Goal: Use online tool/utility: Utilize a website feature to perform a specific function

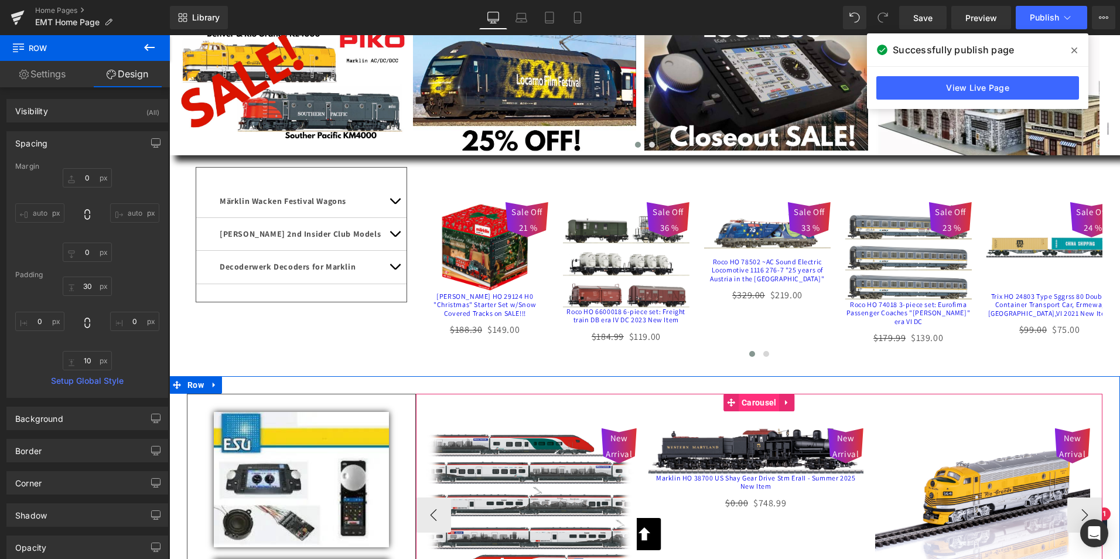
click at [751, 407] on span "Carousel" at bounding box center [759, 403] width 40 height 18
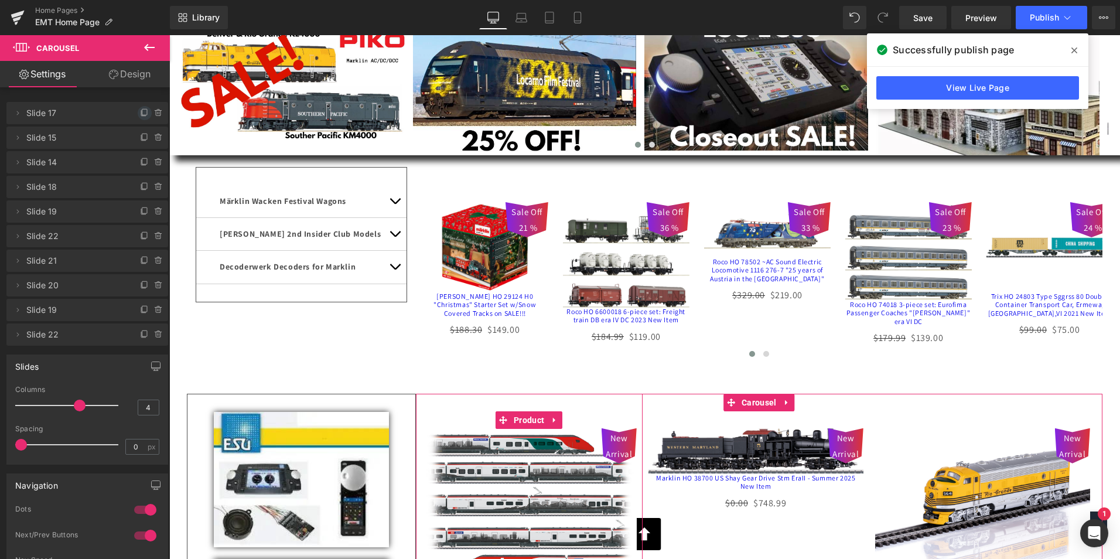
click at [141, 113] on icon at bounding box center [144, 112] width 9 height 9
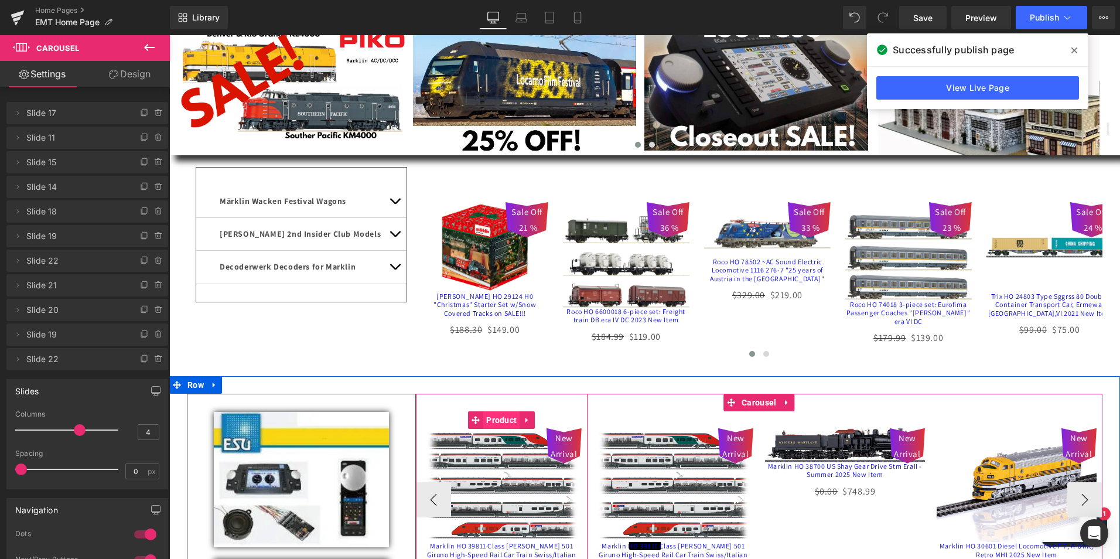
click at [493, 427] on span "Product" at bounding box center [501, 420] width 36 height 18
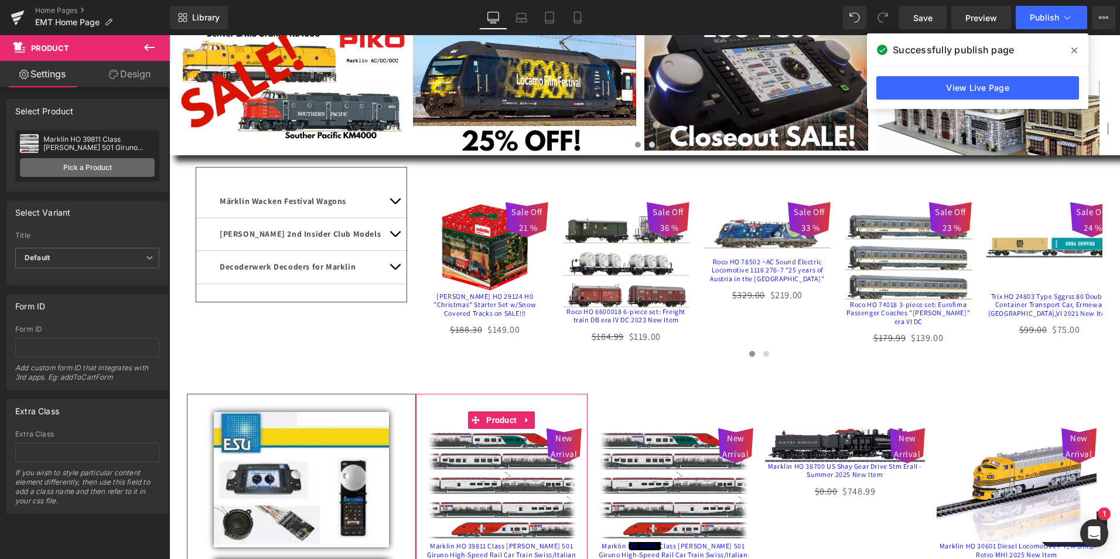
click at [77, 166] on link "Pick a Product" at bounding box center [87, 167] width 135 height 19
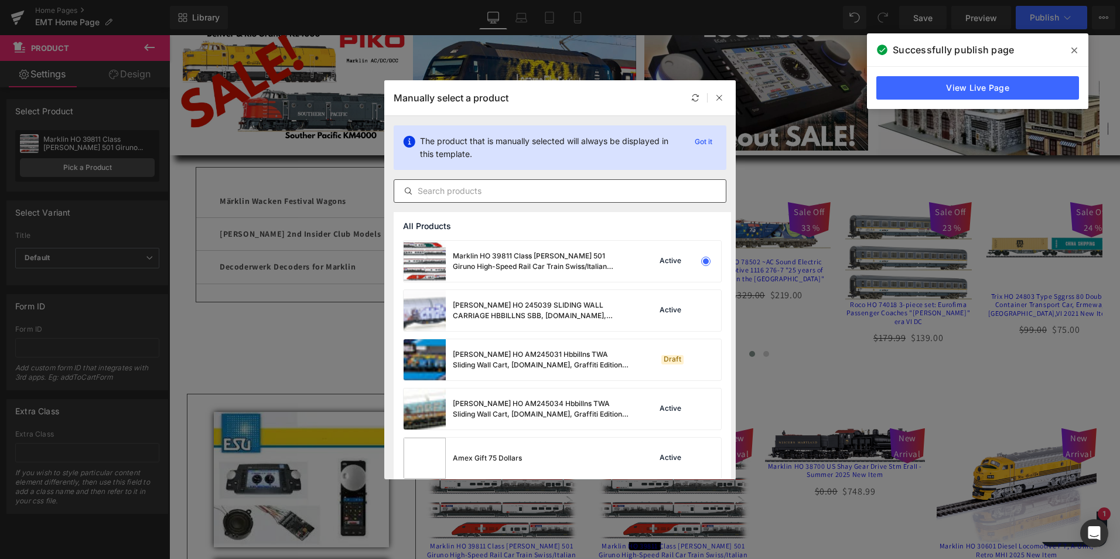
click at [578, 192] on input "text" at bounding box center [560, 191] width 332 height 14
paste input "7520129"
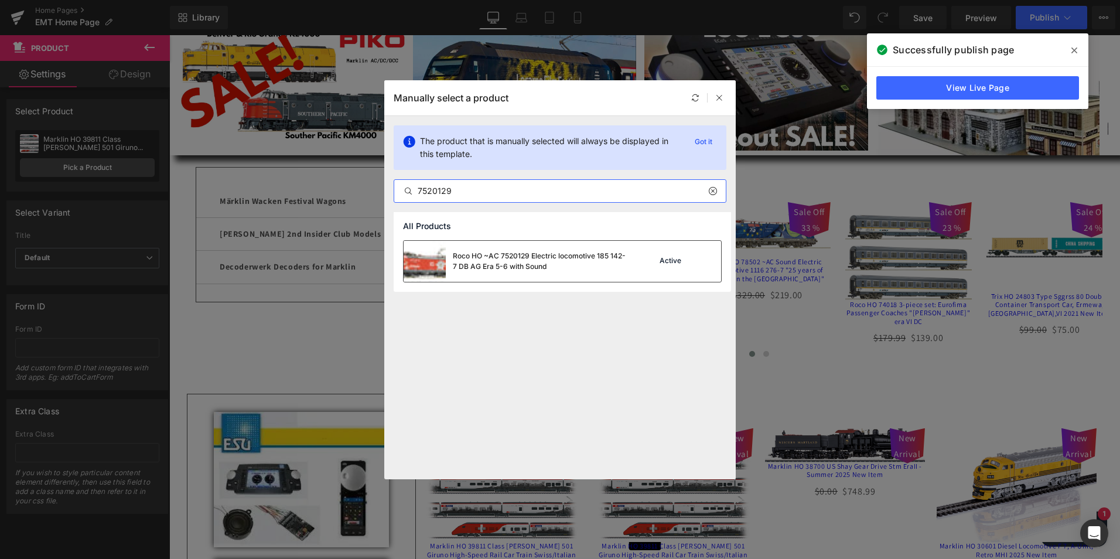
type input "7520129"
click at [0, 0] on div "Roco HO ~AC 7520129 Electric locomotive 185 142-7 DB AG Era 5-6 with Sound" at bounding box center [0, 0] width 0 height 0
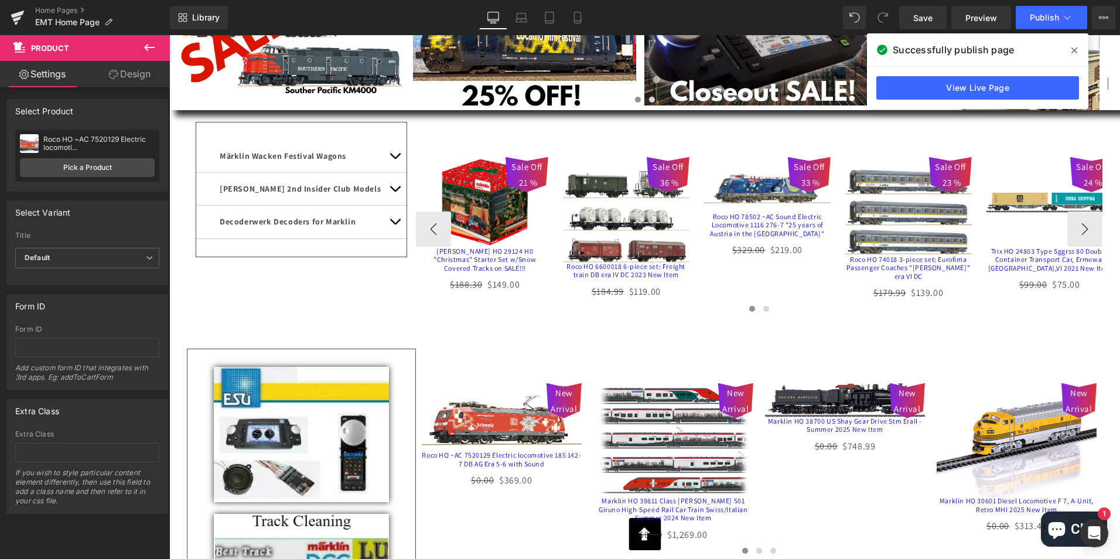
scroll to position [234, 0]
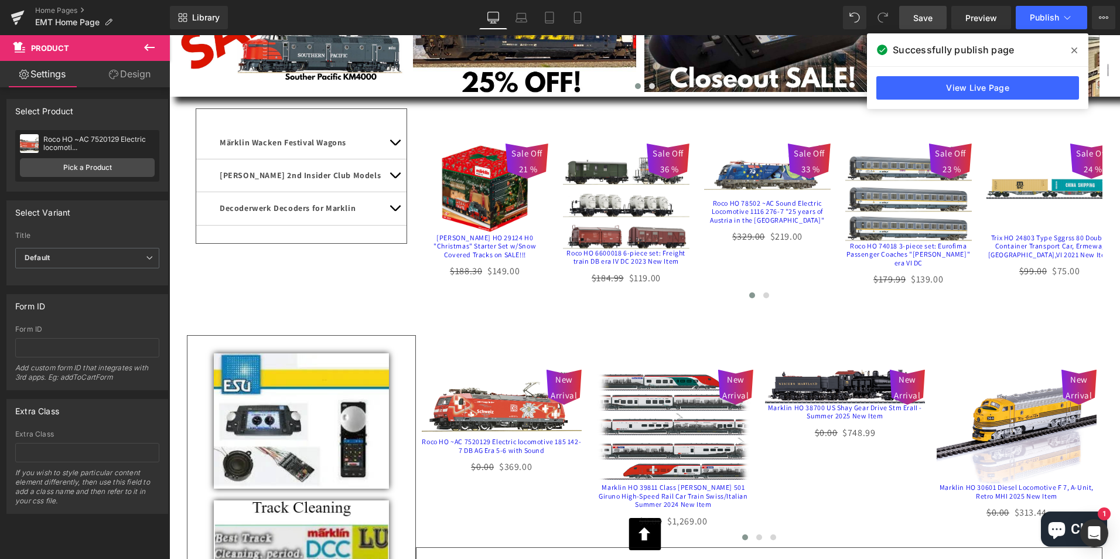
click at [922, 16] on span "Save" at bounding box center [923, 18] width 19 height 12
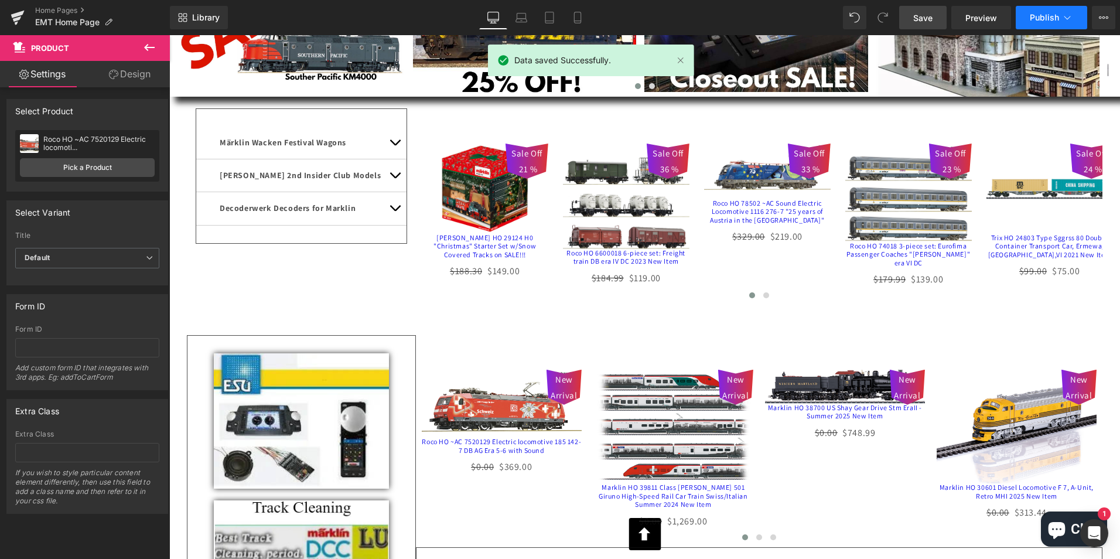
click at [1047, 15] on span "Publish" at bounding box center [1044, 17] width 29 height 9
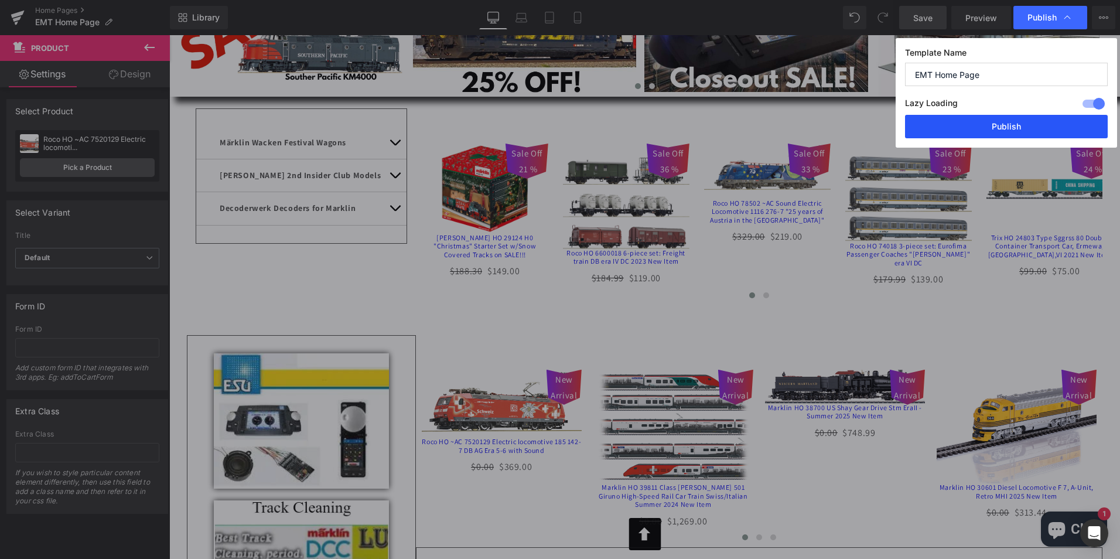
click at [0, 0] on button "Publish" at bounding box center [0, 0] width 0 height 0
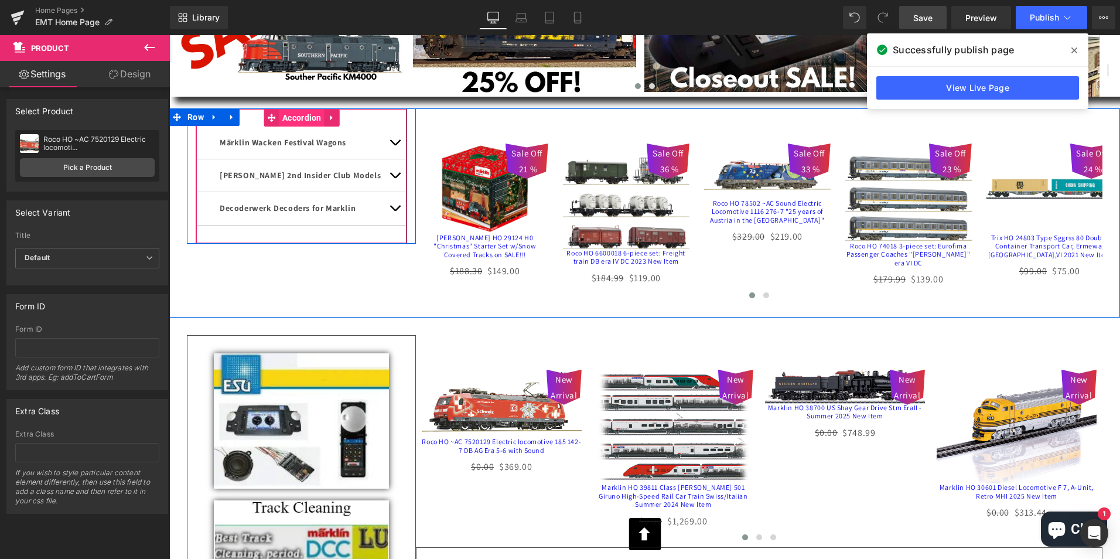
click at [292, 114] on span "Accordion" at bounding box center [302, 118] width 45 height 18
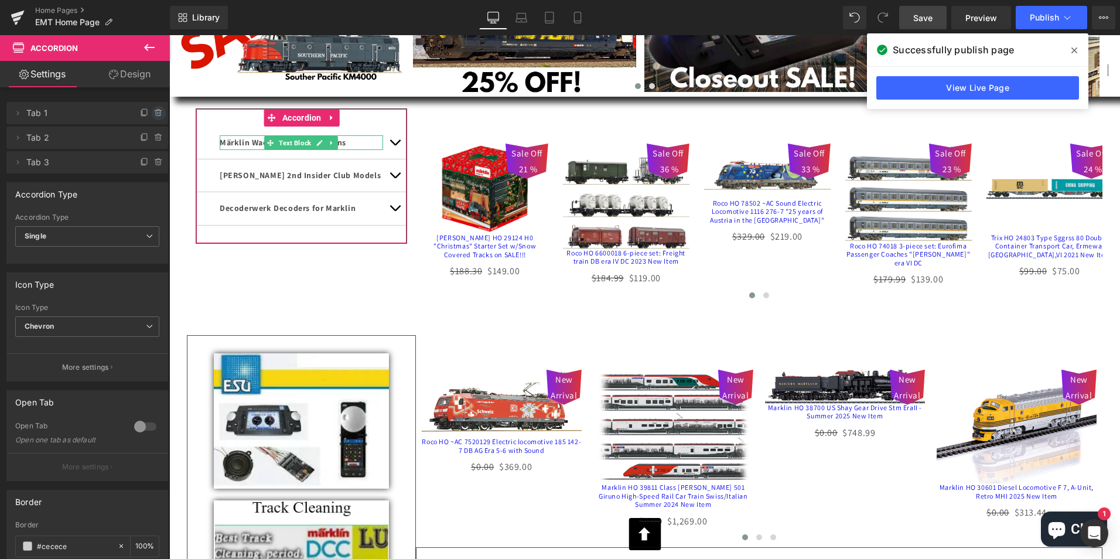
click at [157, 111] on icon at bounding box center [158, 110] width 2 height 1
click at [141, 112] on button "Delete" at bounding box center [146, 113] width 37 height 15
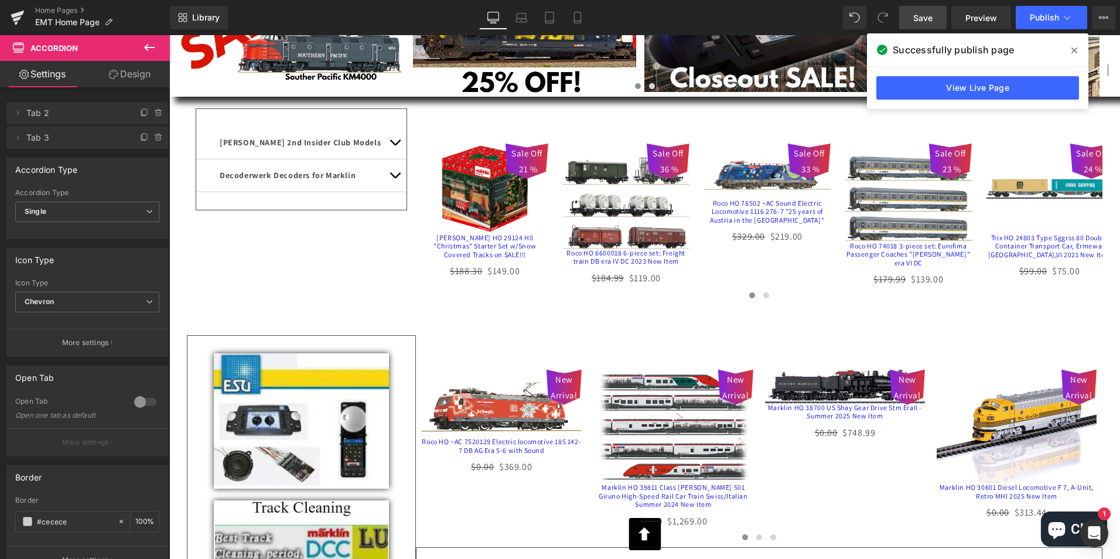
click at [921, 16] on span "Save" at bounding box center [923, 18] width 19 height 12
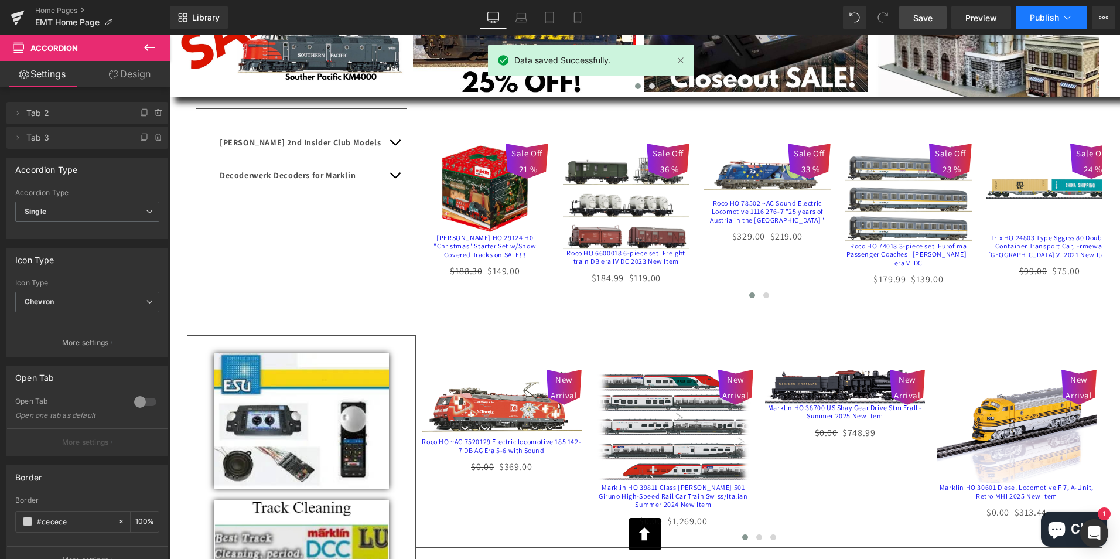
click at [1043, 13] on span "Publish" at bounding box center [1044, 17] width 29 height 9
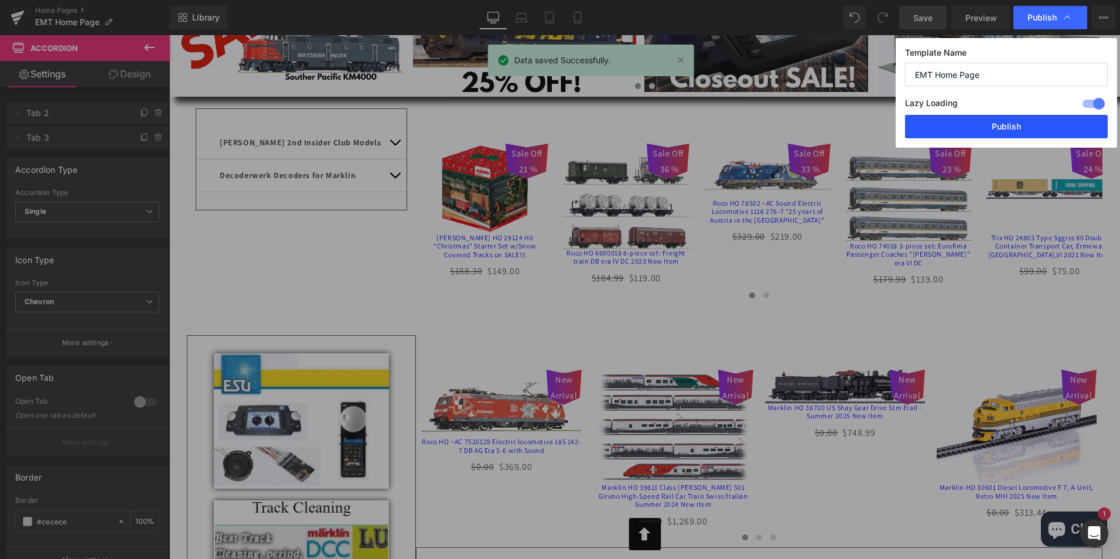
click at [1010, 125] on button "Publish" at bounding box center [1006, 126] width 203 height 23
